Goal: Information Seeking & Learning: Learn about a topic

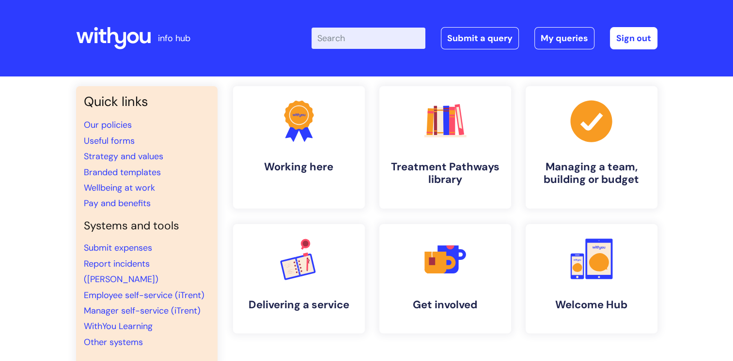
click at [365, 44] on input "Enter your search term here..." at bounding box center [369, 38] width 114 height 21
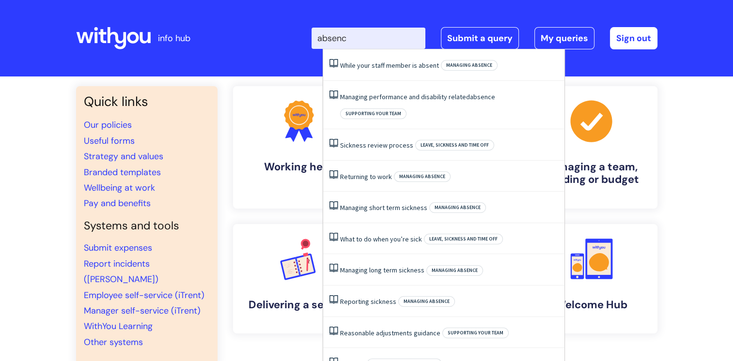
type input "absence"
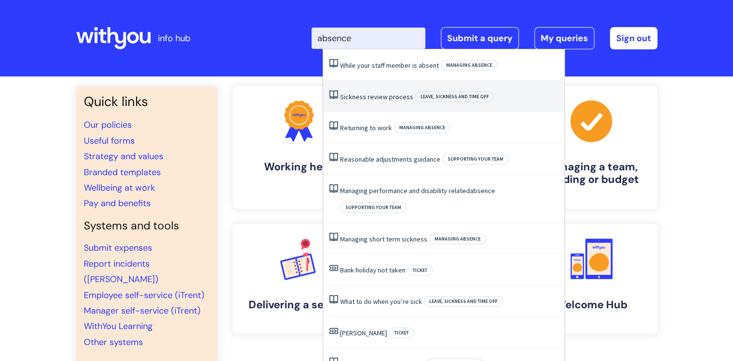
click at [370, 97] on link "Sickness review process" at bounding box center [376, 97] width 73 height 9
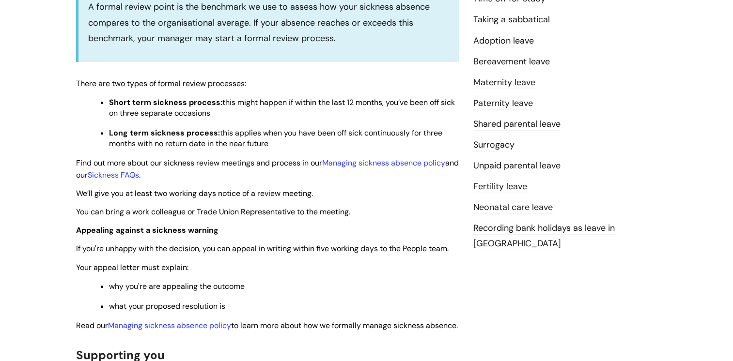
scroll to position [485, 0]
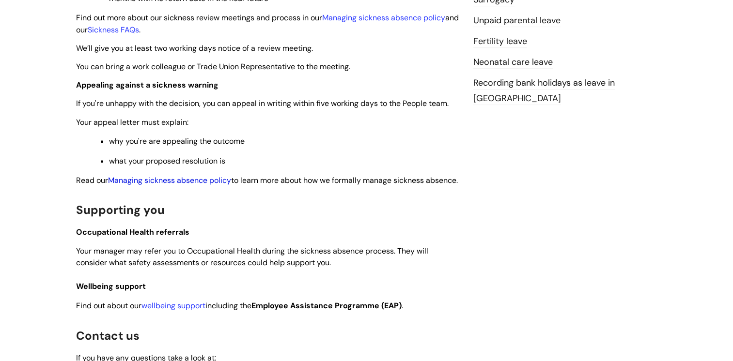
click at [183, 181] on link "Managing sickness absence policy" at bounding box center [169, 180] width 123 height 10
